Goal: Navigation & Orientation: Find specific page/section

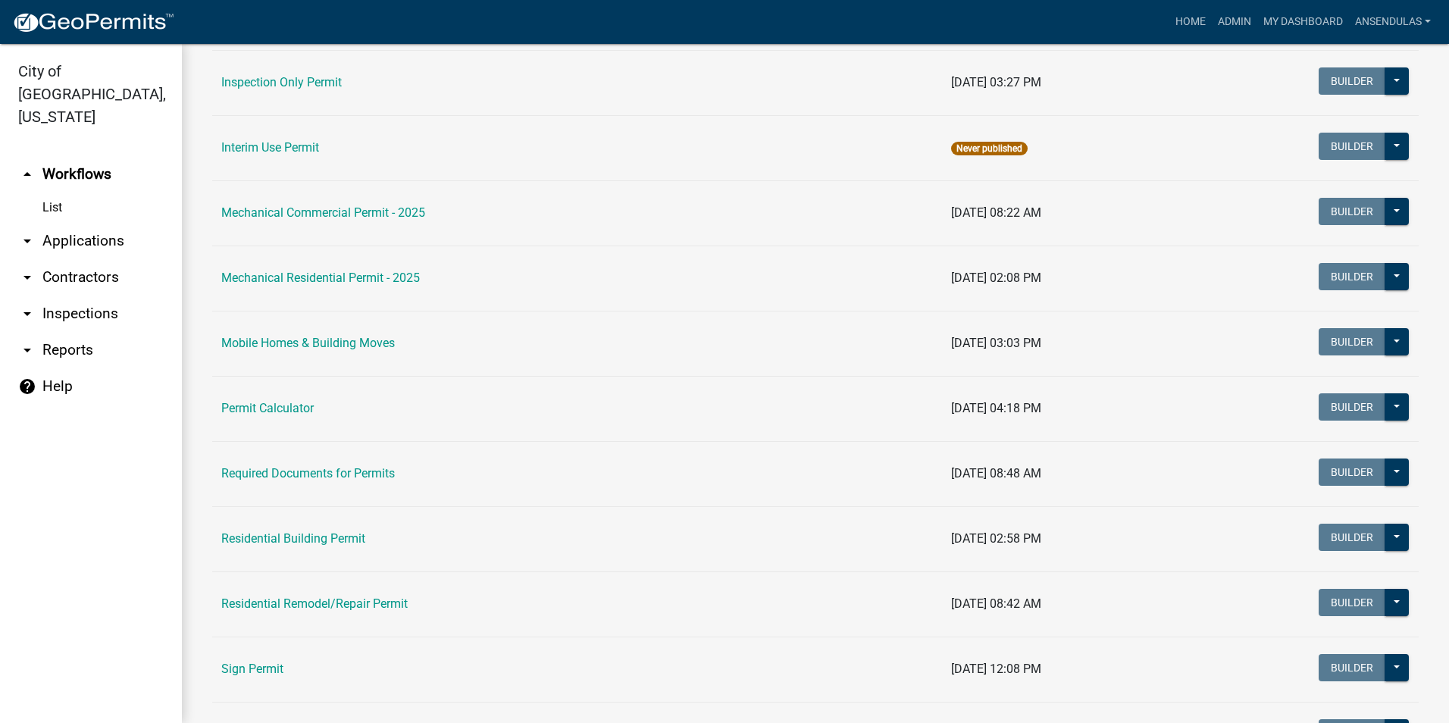
scroll to position [758, 0]
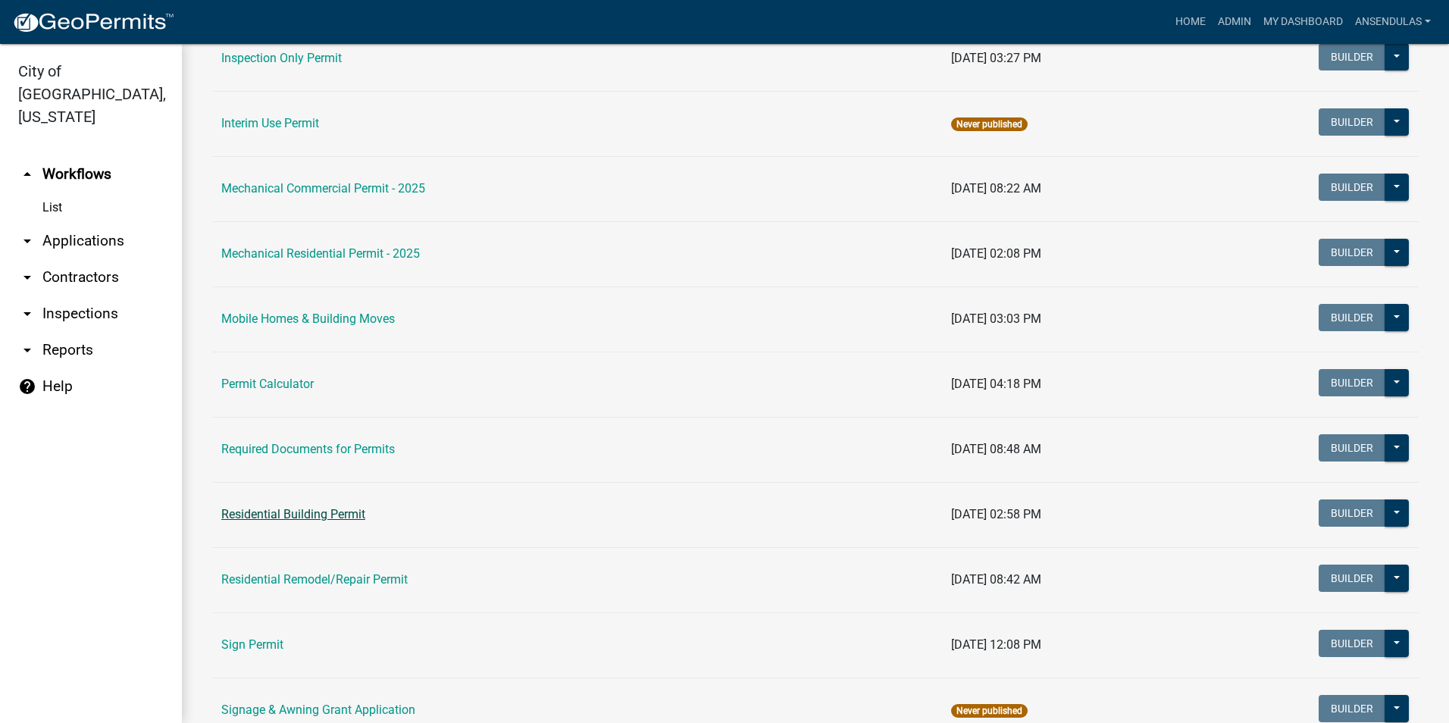
click at [294, 514] on link "Residential Building Permit" at bounding box center [293, 514] width 144 height 14
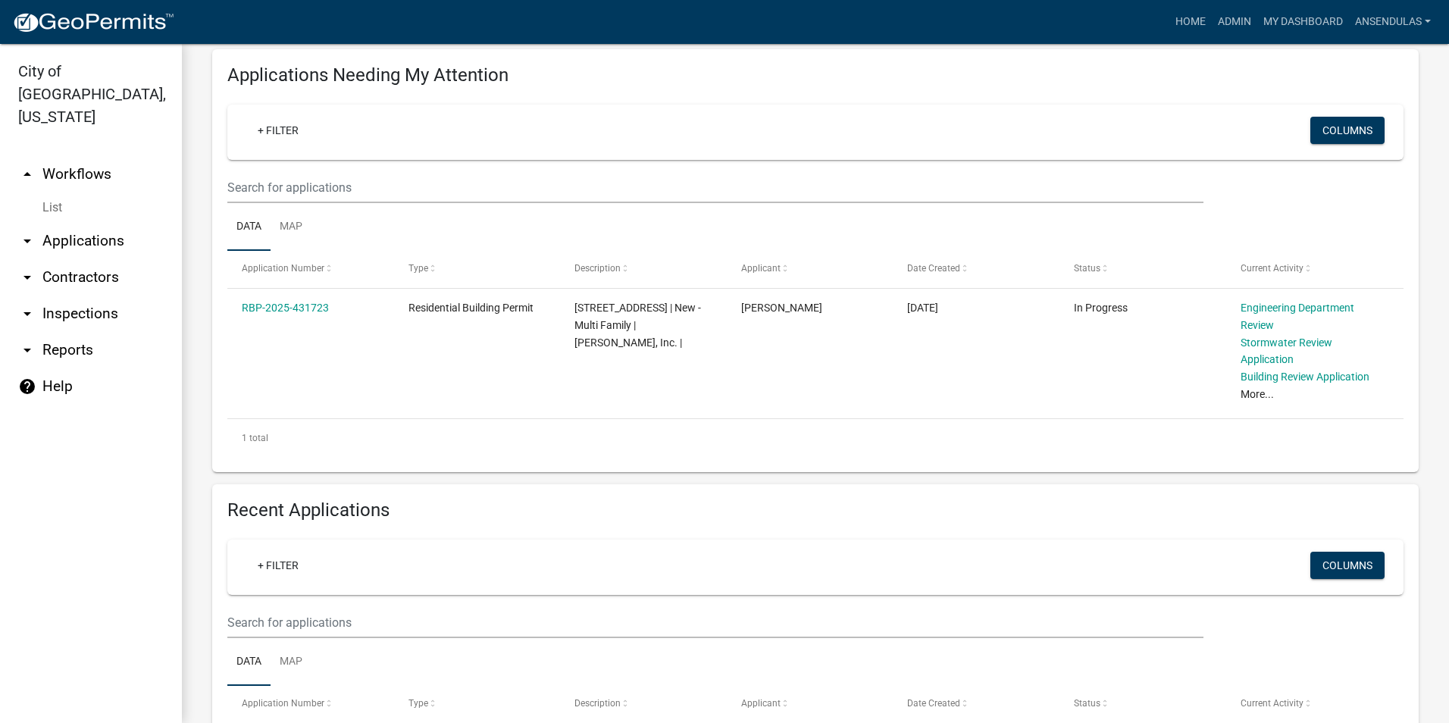
scroll to position [179, 0]
click at [73, 223] on link "arrow_drop_down Applications" at bounding box center [91, 241] width 182 height 36
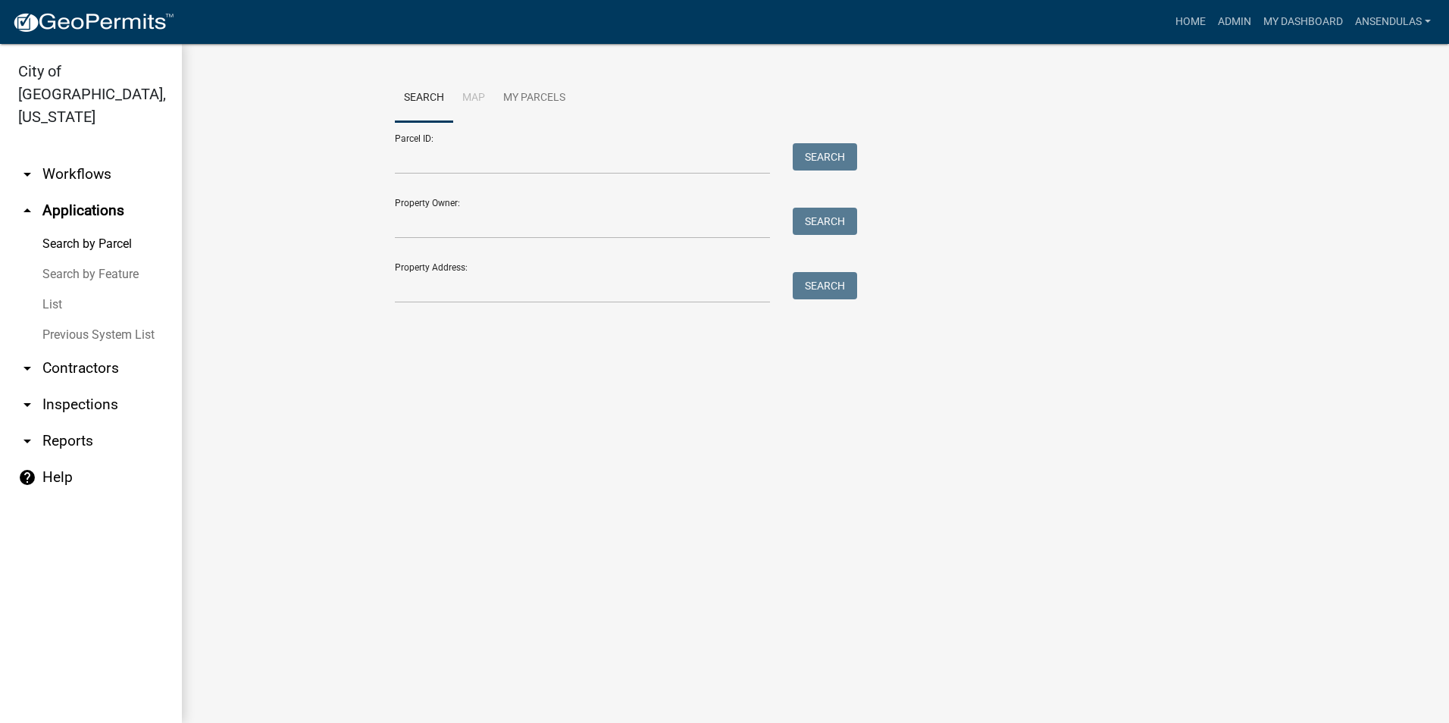
click at [58, 290] on link "List" at bounding box center [91, 305] width 182 height 30
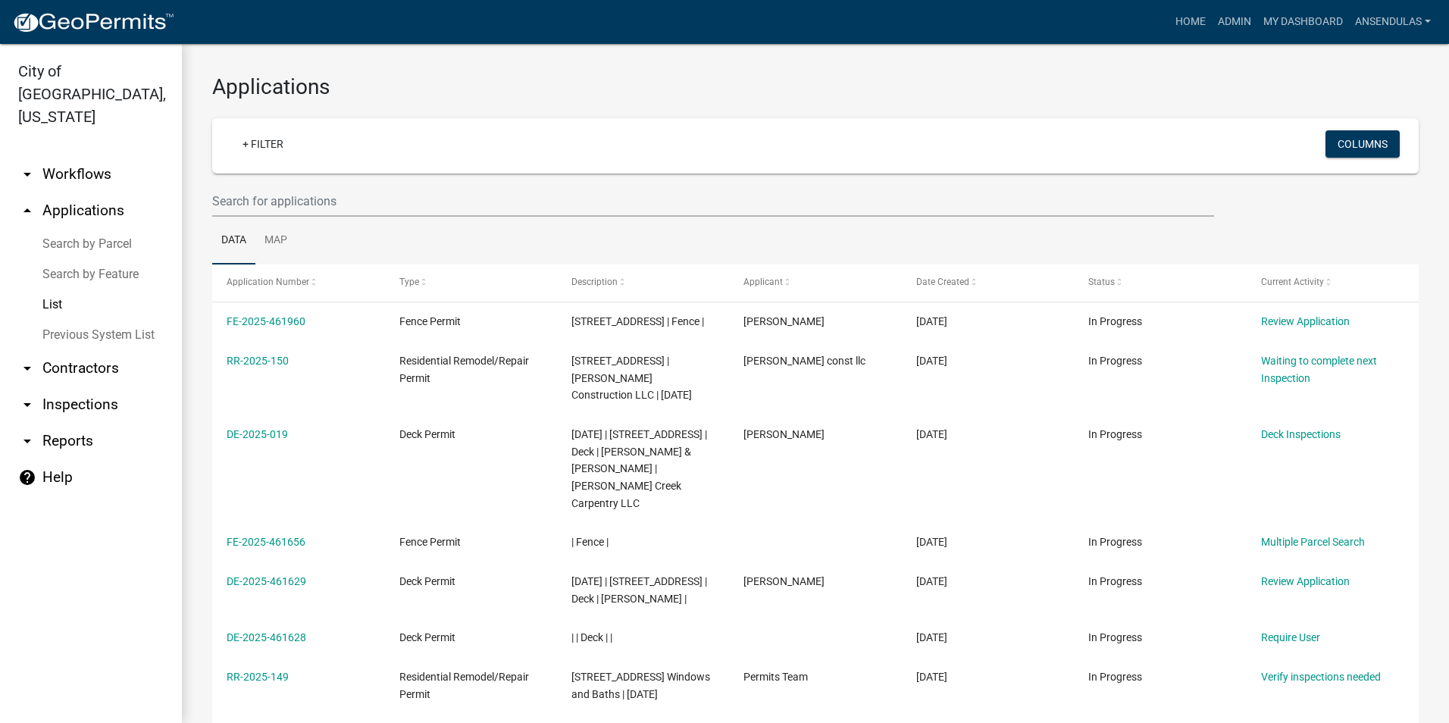
click at [67, 193] on link "arrow_drop_up Applications" at bounding box center [91, 211] width 182 height 36
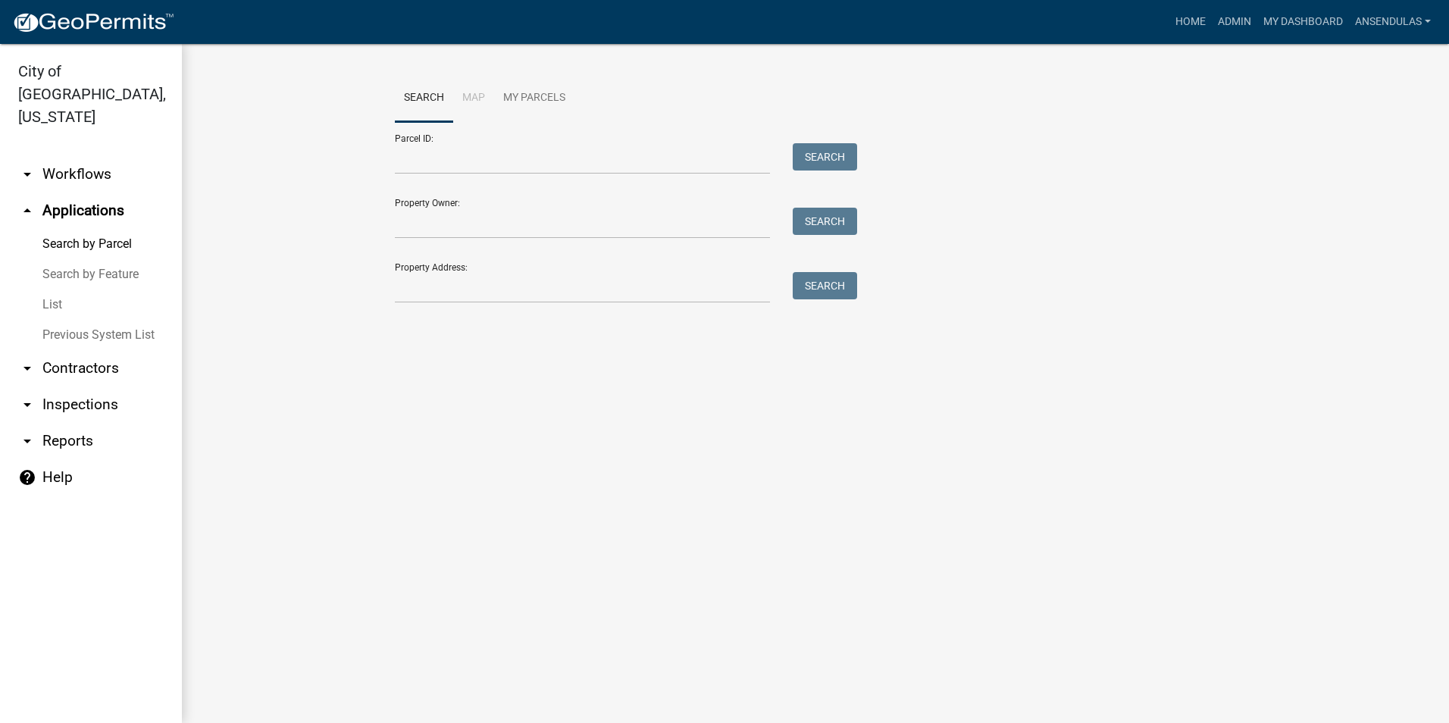
click at [62, 156] on link "arrow_drop_down Workflows" at bounding box center [91, 174] width 182 height 36
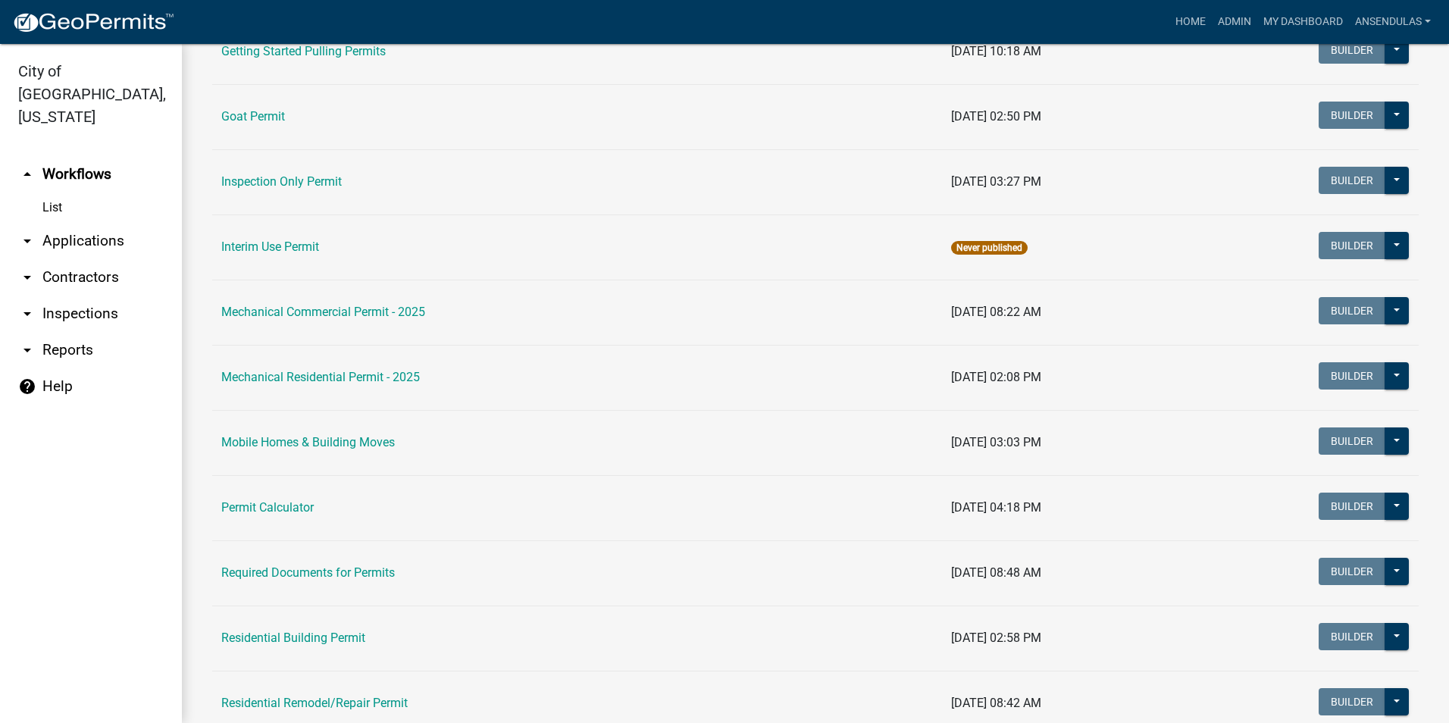
scroll to position [682, 0]
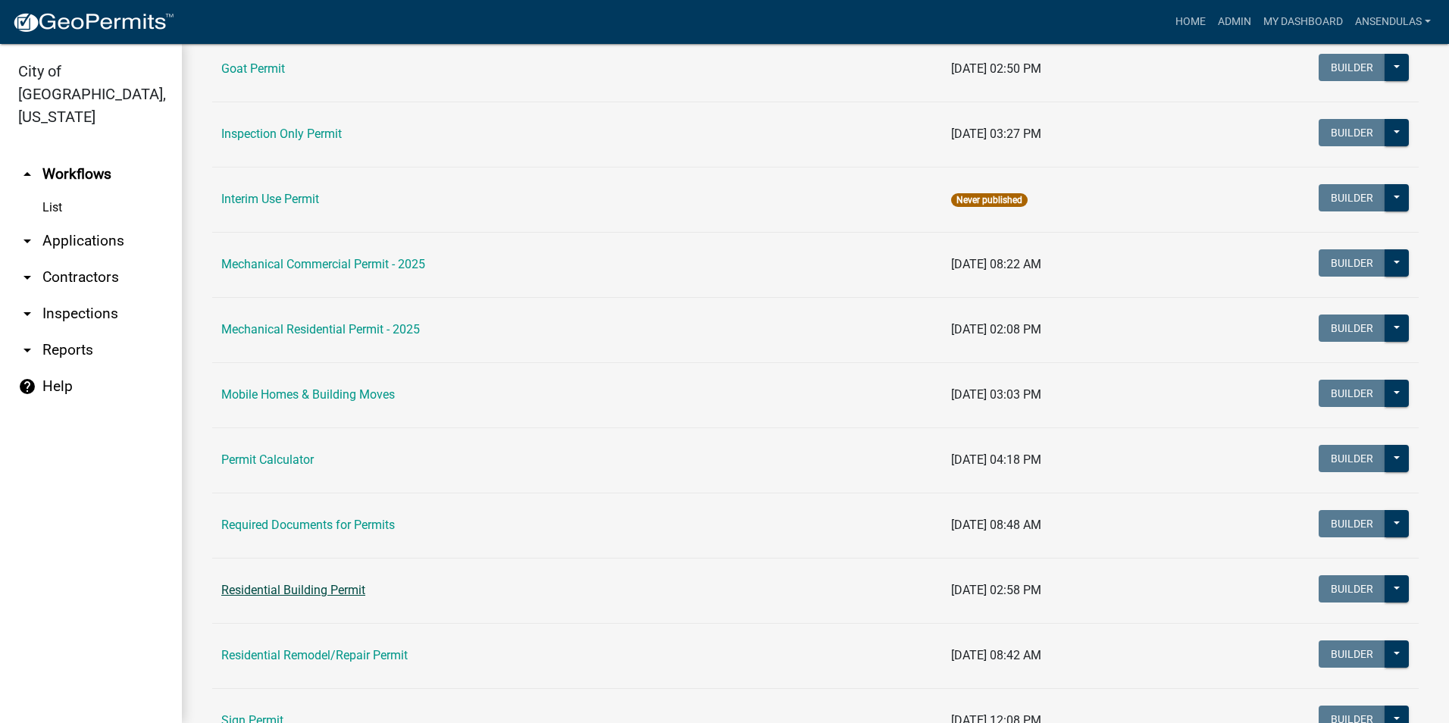
click at [295, 589] on link "Residential Building Permit" at bounding box center [293, 590] width 144 height 14
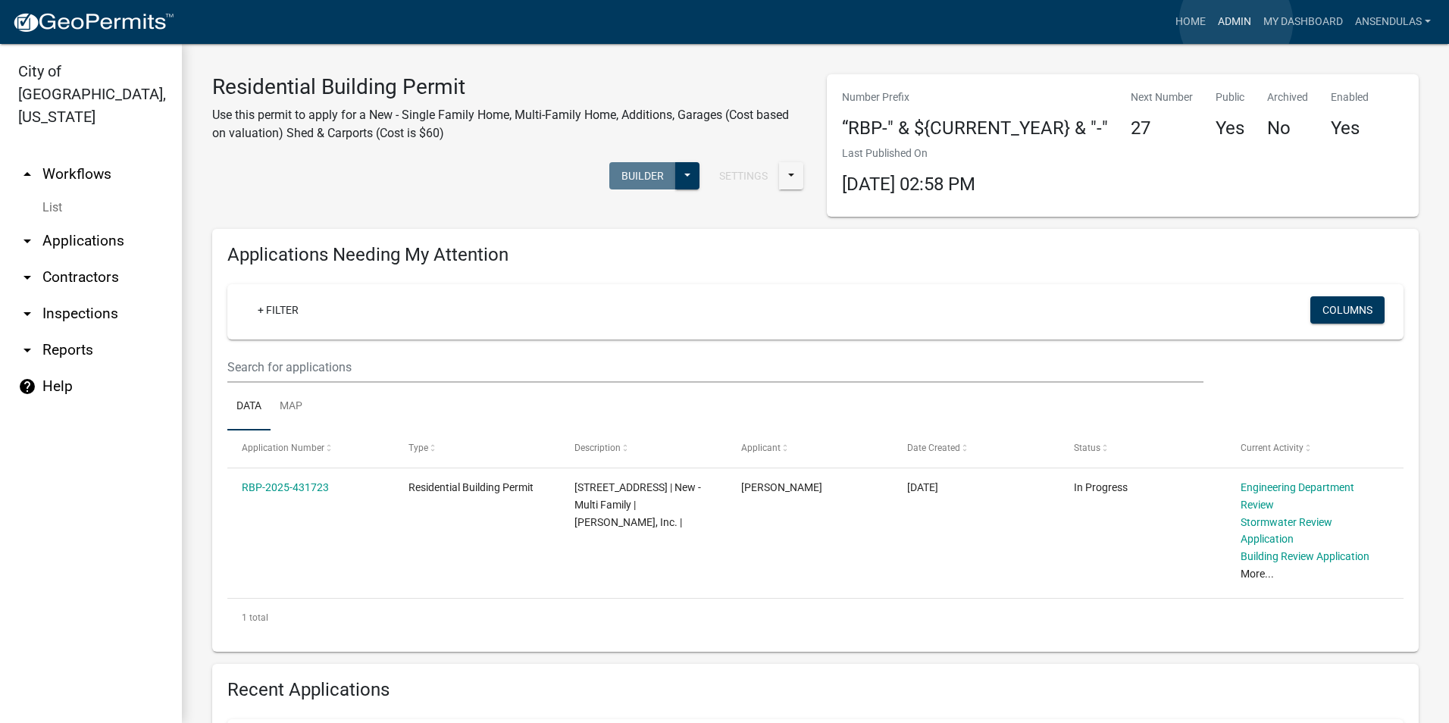
click at [1236, 22] on link "Admin" at bounding box center [1234, 22] width 45 height 29
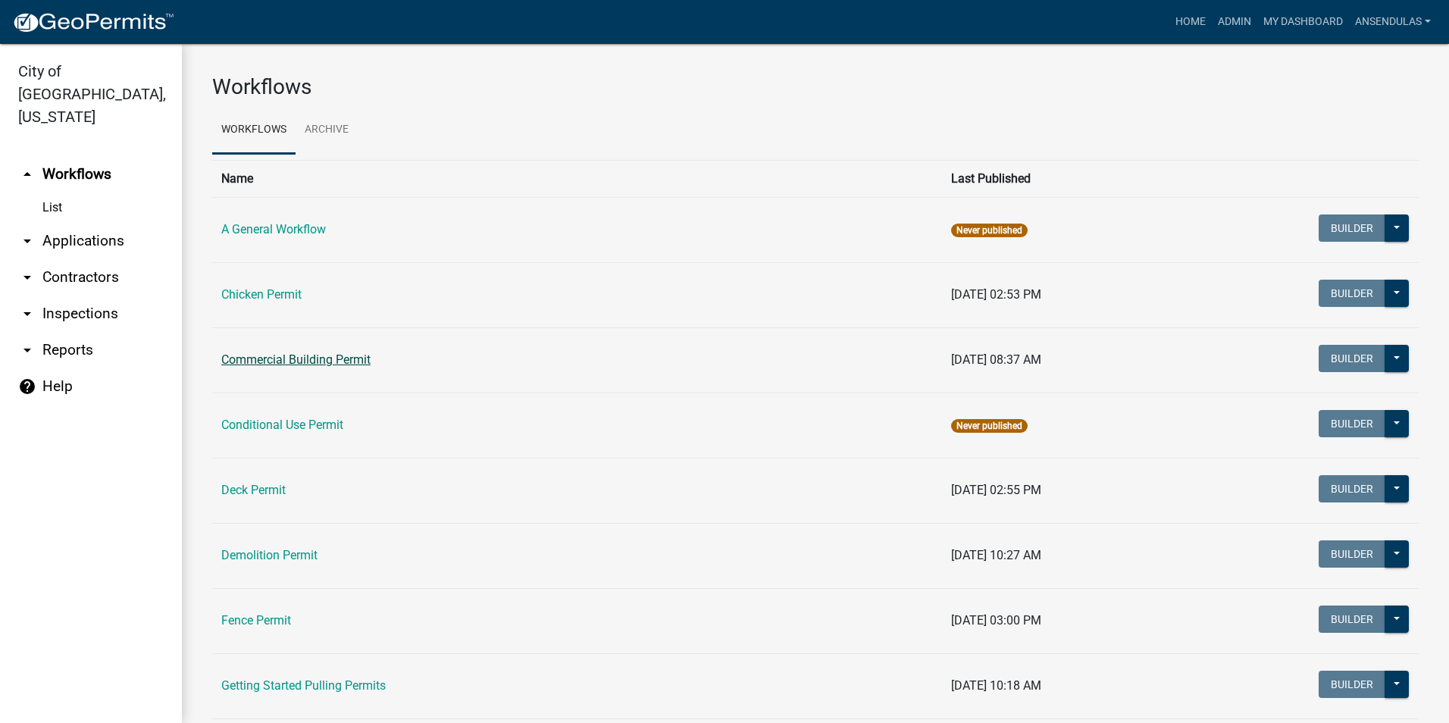
click at [310, 362] on link "Commercial Building Permit" at bounding box center [295, 359] width 149 height 14
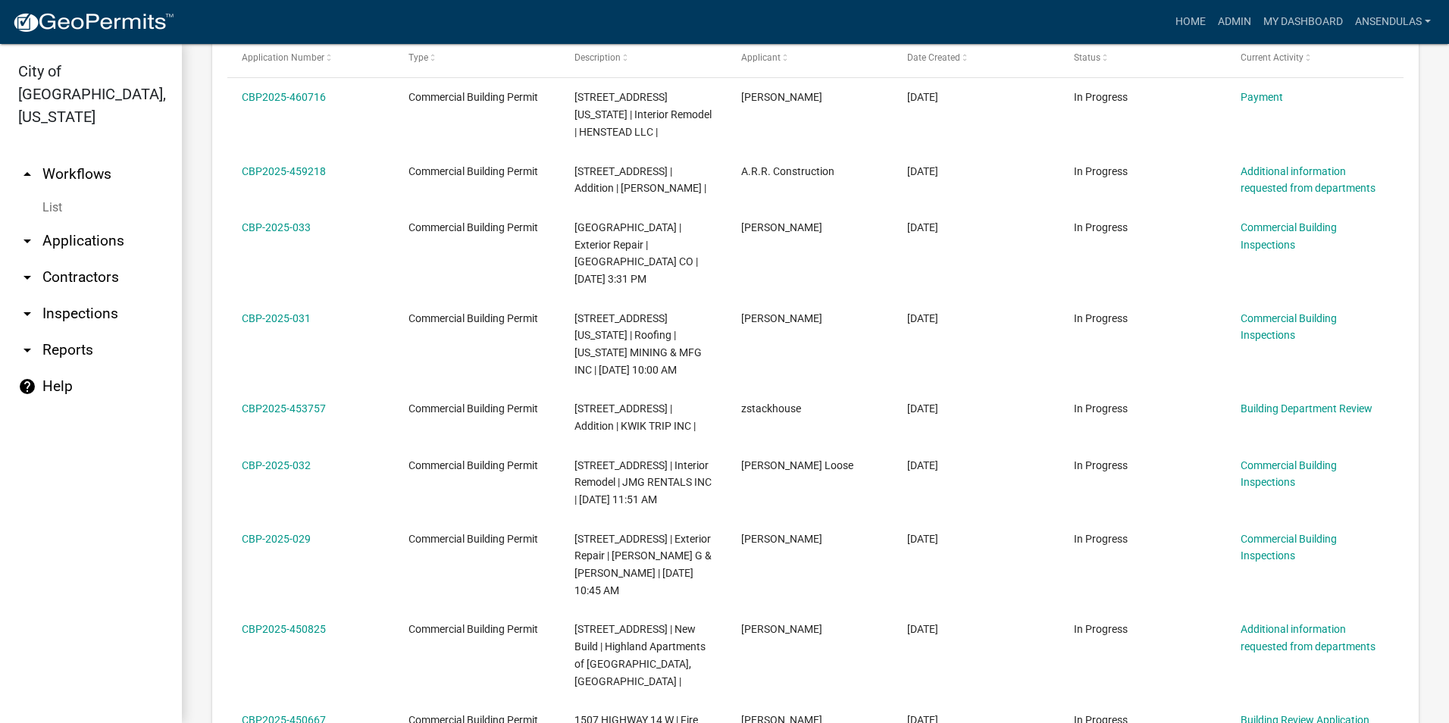
scroll to position [834, 0]
